Goal: Find specific page/section: Find specific page/section

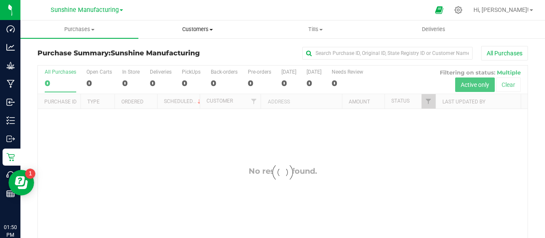
click at [187, 31] on span "Customers" at bounding box center [197, 30] width 117 height 8
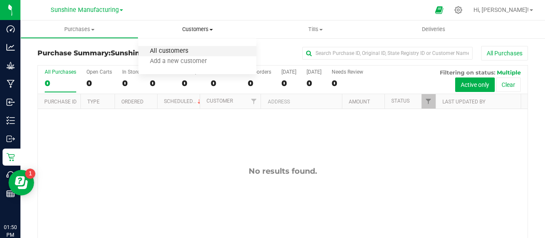
click at [183, 50] on span "All customers" at bounding box center [168, 51] width 61 height 7
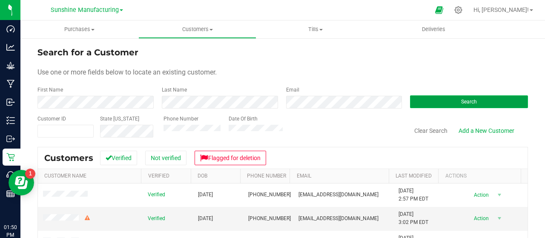
click at [484, 103] on button "Search" at bounding box center [469, 101] width 118 height 13
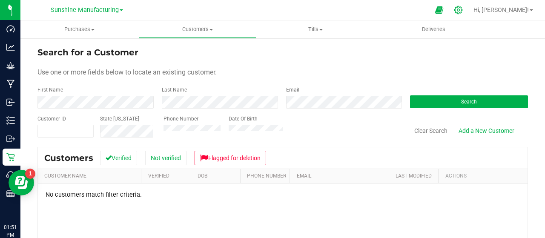
click at [463, 11] on icon at bounding box center [458, 10] width 9 height 9
click at [484, 11] on div "Sunshine Manufacturing Hi, [PERSON_NAME]! Purchases Summary of purchases Fulfil…" at bounding box center [282, 119] width 524 height 238
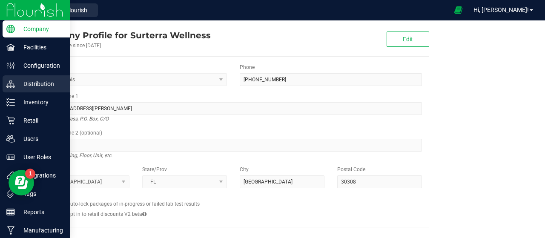
click at [20, 85] on p "Distribution" at bounding box center [40, 84] width 51 height 10
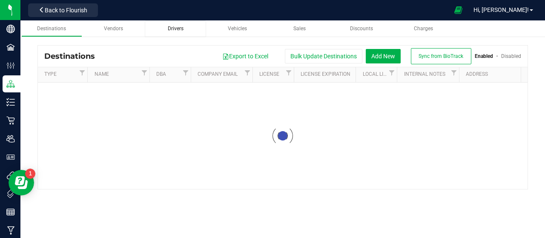
click at [187, 32] on div "Drivers" at bounding box center [175, 28] width 47 height 7
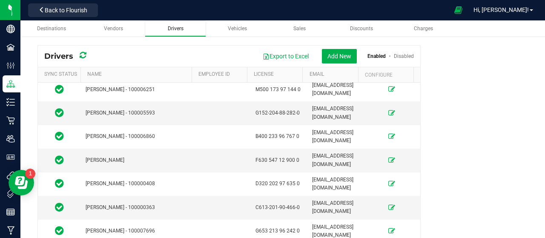
scroll to position [2043, 0]
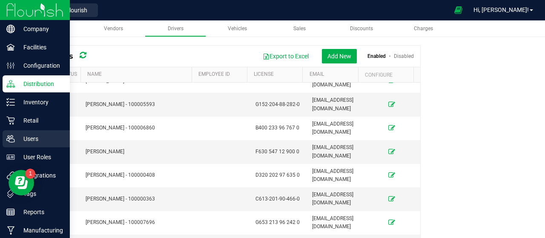
click at [9, 137] on icon at bounding box center [10, 139] width 9 height 9
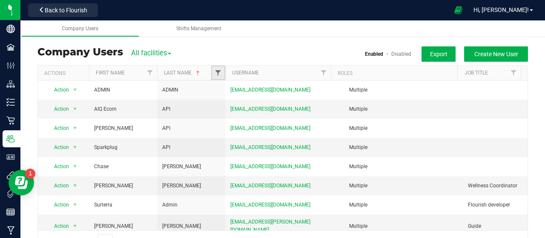
click at [221, 75] on span "Filter" at bounding box center [218, 72] width 7 height 7
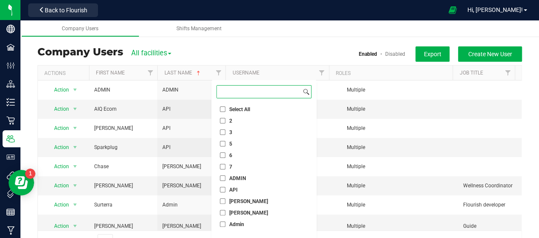
paste input "[PERSON_NAME]"
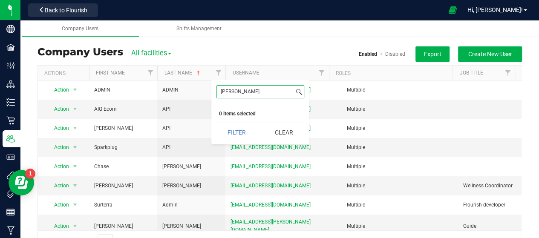
type input "[PERSON_NAME]"
click at [216, 123] on button "Filter" at bounding box center [236, 132] width 41 height 19
